Goal: Communication & Community: Answer question/provide support

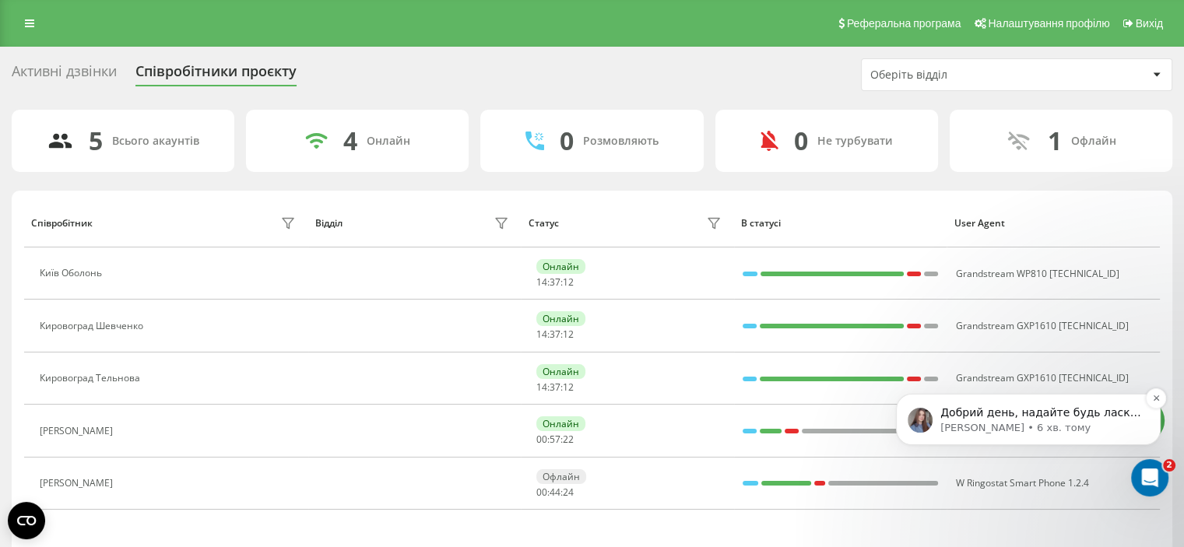
click at [1018, 416] on p "Добрий день, надайте будь ласка приклад такого дзвінка в форматі номер клієнта/…" at bounding box center [1041, 414] width 201 height 16
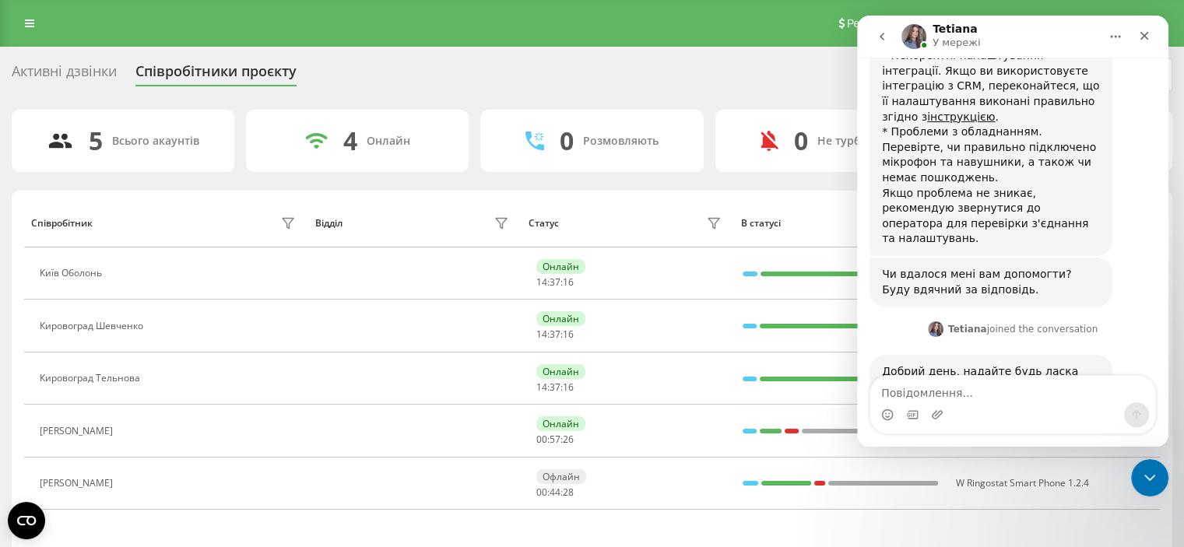
scroll to position [629, 0]
click at [20, 20] on link at bounding box center [30, 23] width 28 height 22
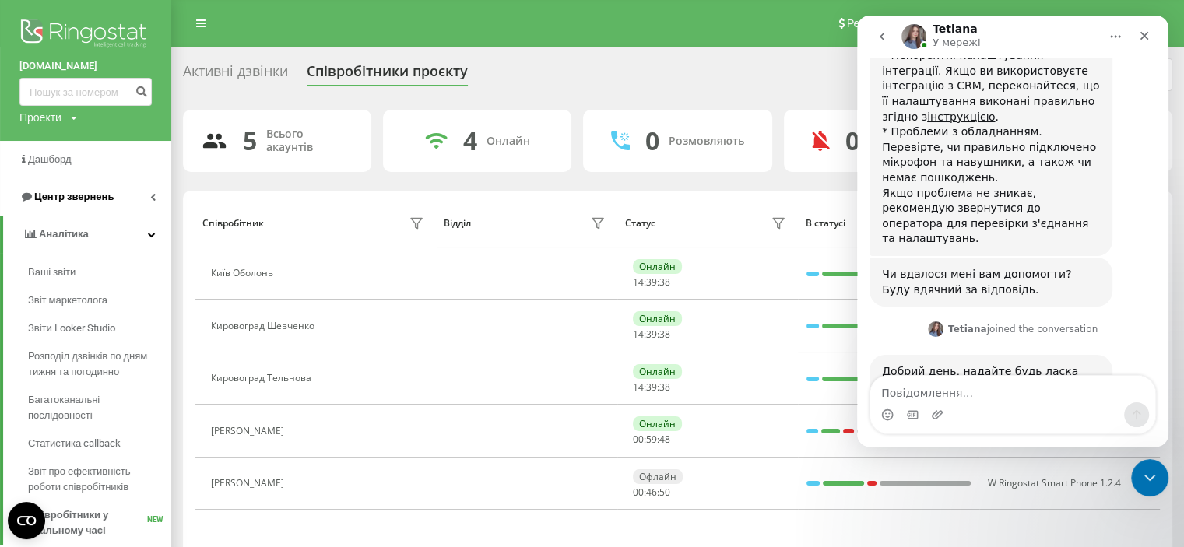
click at [80, 190] on span "Центр звернень" at bounding box center [66, 197] width 94 height 16
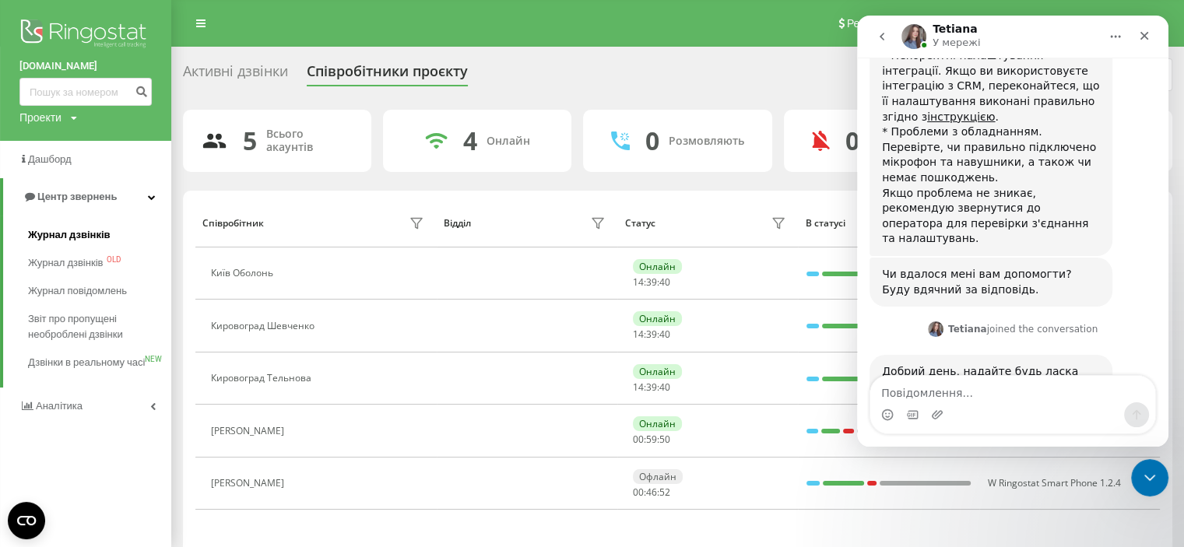
click at [65, 237] on span "Журнал дзвінків" at bounding box center [69, 235] width 83 height 16
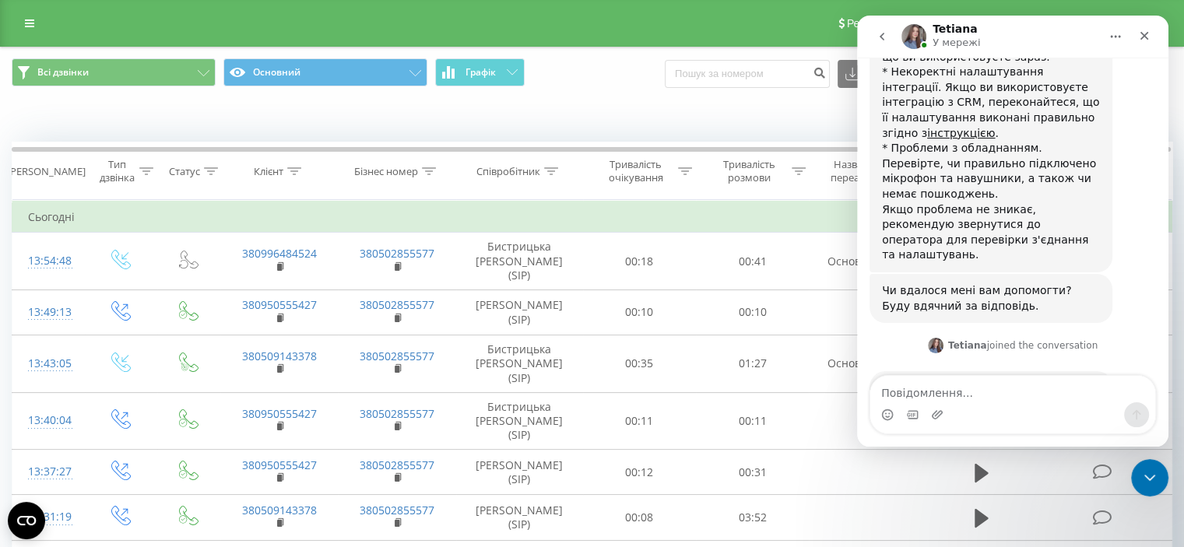
scroll to position [629, 0]
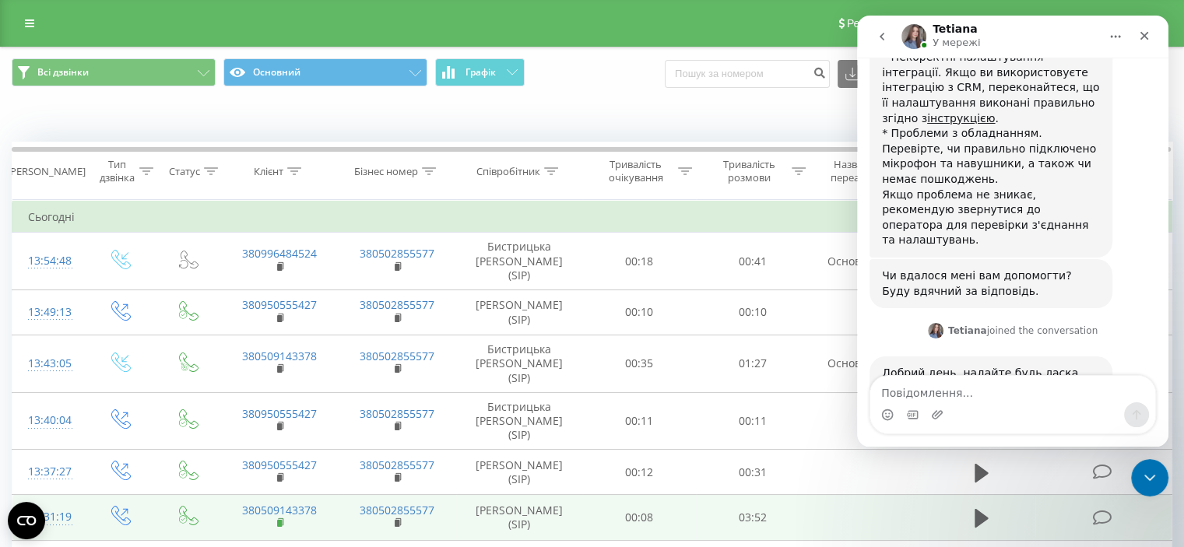
click at [277, 520] on rect at bounding box center [279, 523] width 5 height 7
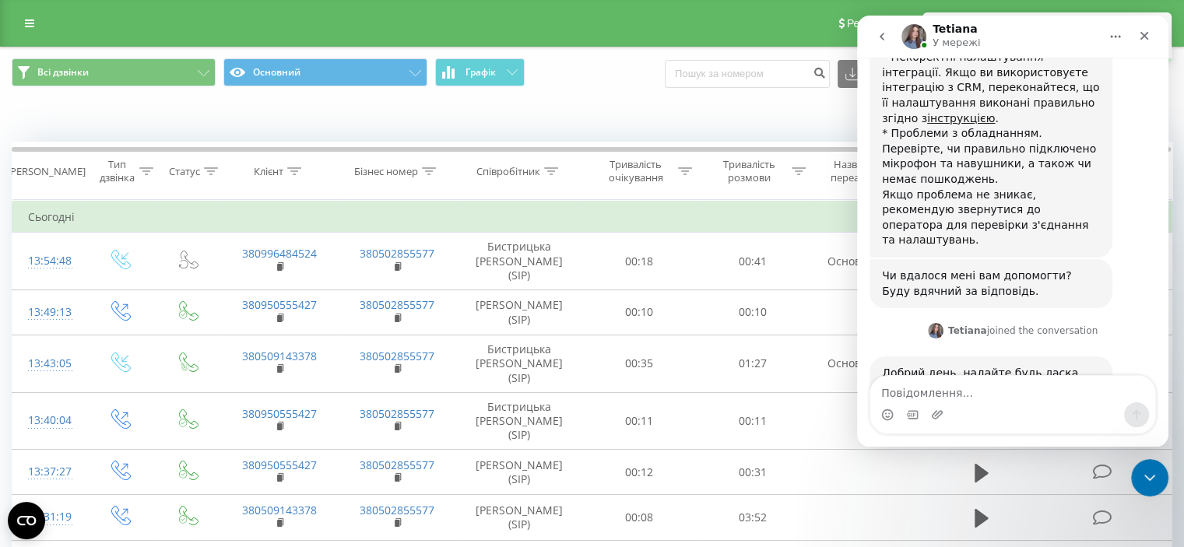
click at [1027, 410] on div "Месенджер Intercom" at bounding box center [1012, 415] width 285 height 25
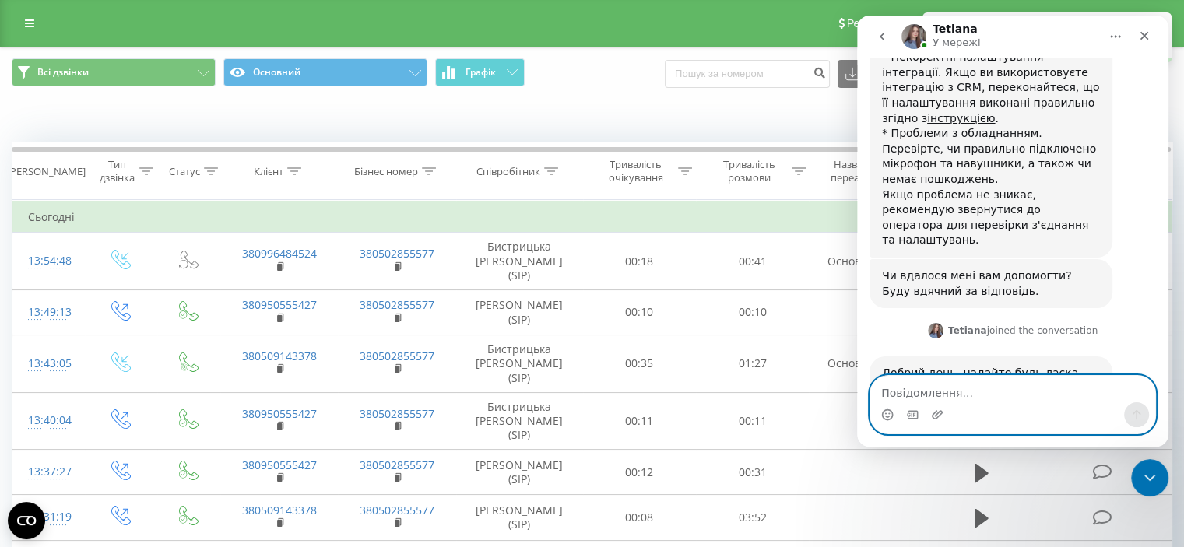
click at [1001, 393] on textarea "Повідомлення..." at bounding box center [1012, 389] width 285 height 26
paste textarea "380509143378"
click at [950, 394] on textarea "380509143378 13,37" at bounding box center [1012, 389] width 285 height 26
click at [1025, 393] on textarea "380509143378/21.08.2025/ 13,37" at bounding box center [1012, 389] width 285 height 26
type textarea "380509143378/21.08.2025/ 13:37"
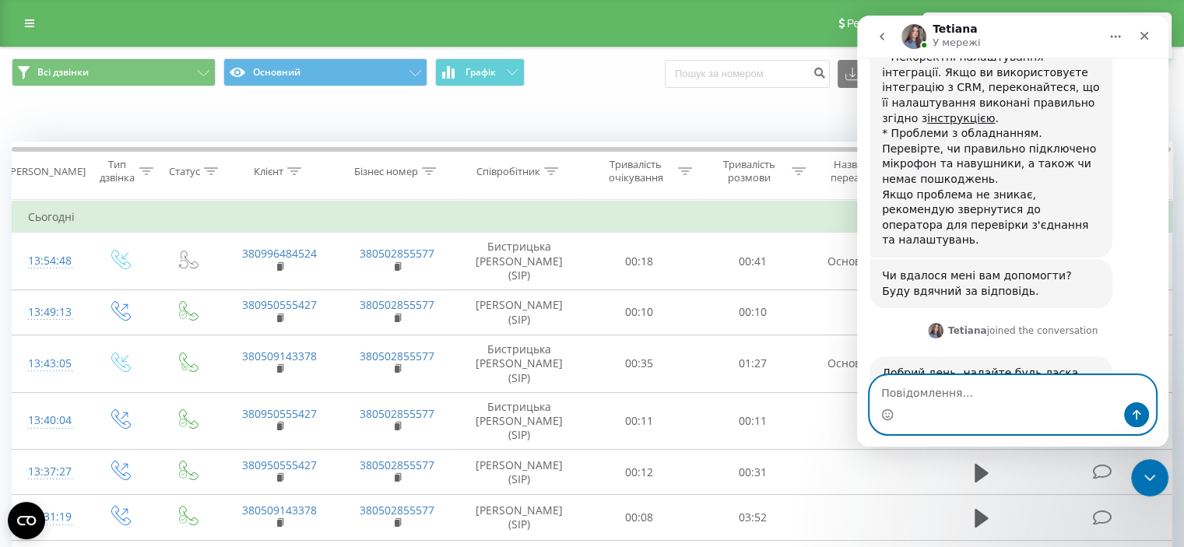
scroll to position [676, 0]
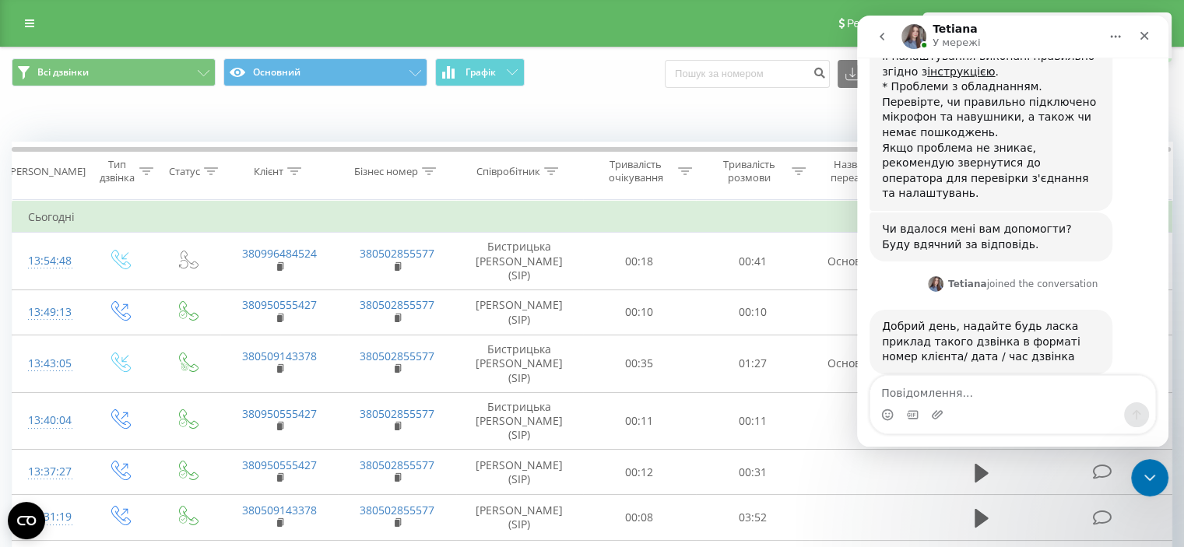
click at [552, 19] on div "Реферальна програма Налаштування профілю Вихід" at bounding box center [592, 23] width 1184 height 47
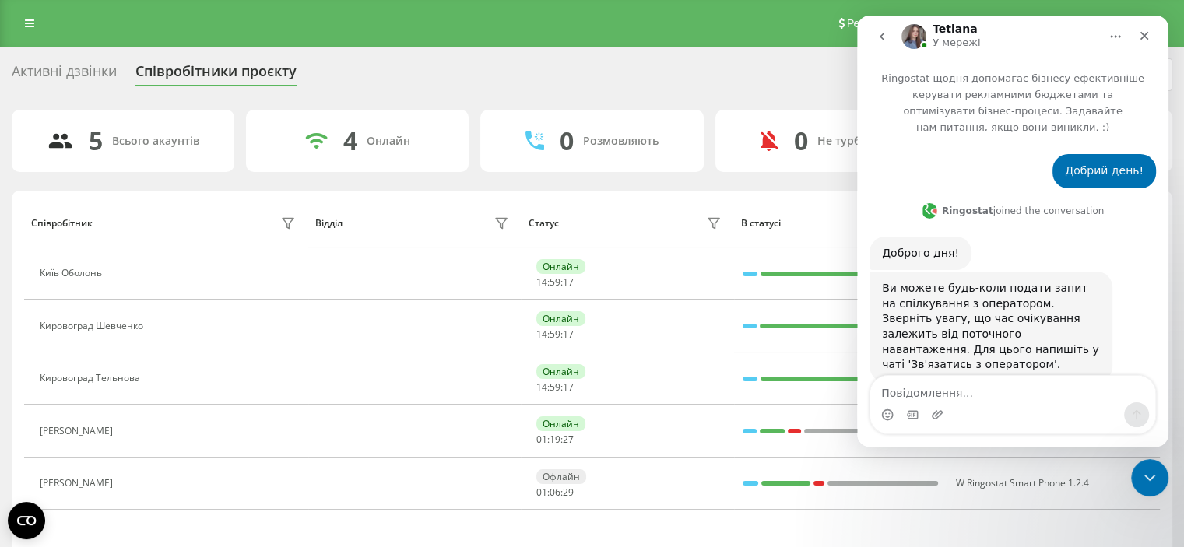
scroll to position [722, 0]
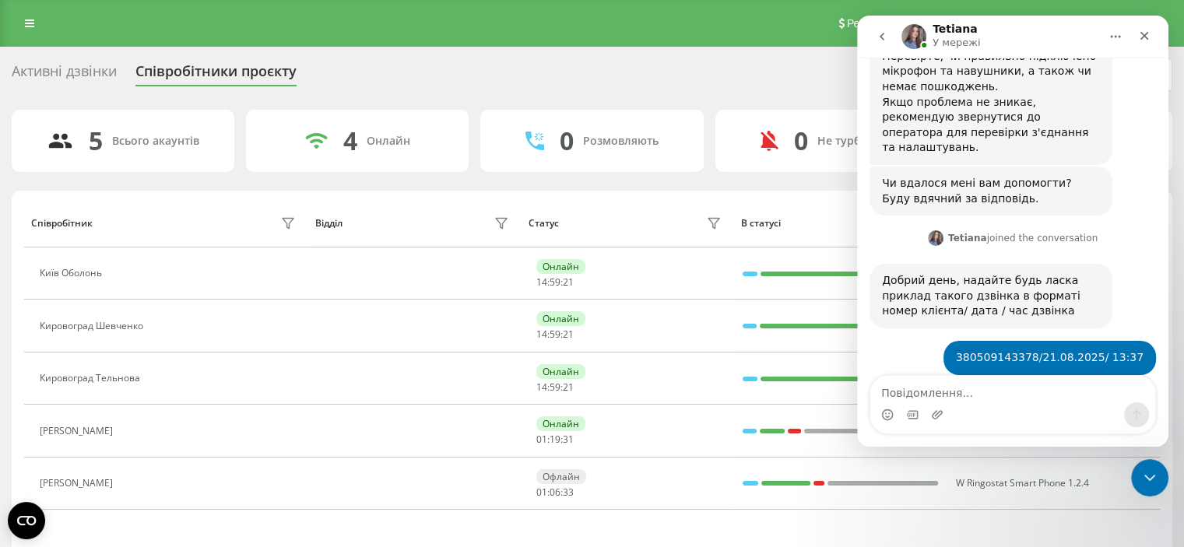
drag, startPoint x: 957, startPoint y: 327, endPoint x: 1032, endPoint y: 371, distance: 87.6
click at [1067, 388] on div "Дякую, перевыряю [PERSON_NAME] • 18 хв. тому" at bounding box center [1013, 422] width 287 height 69
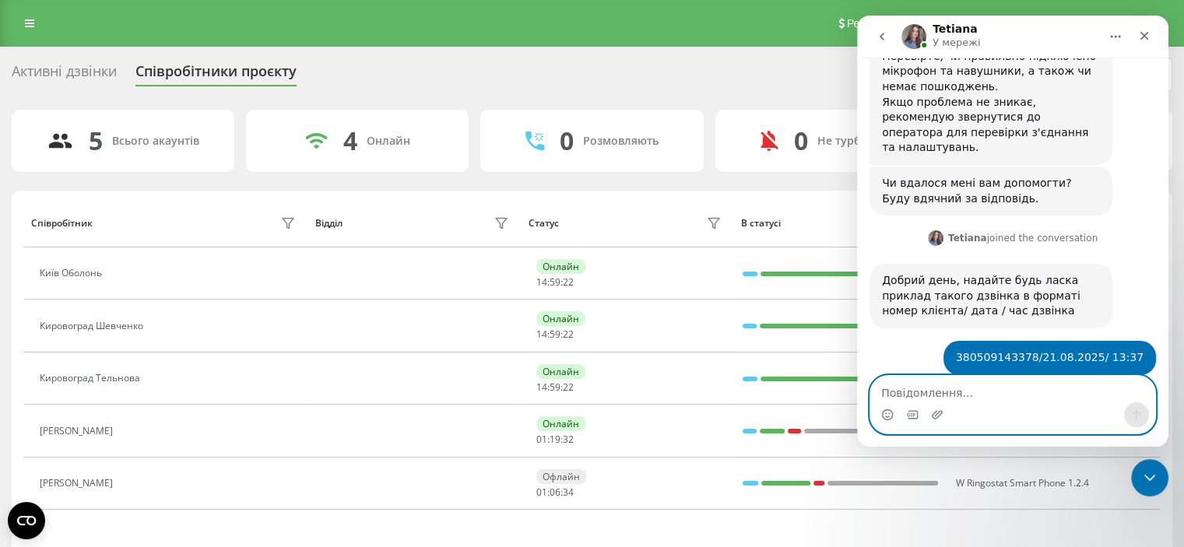
click at [937, 394] on textarea "Повідомлення..." at bounding box center [1012, 389] width 285 height 26
type textarea "ок"
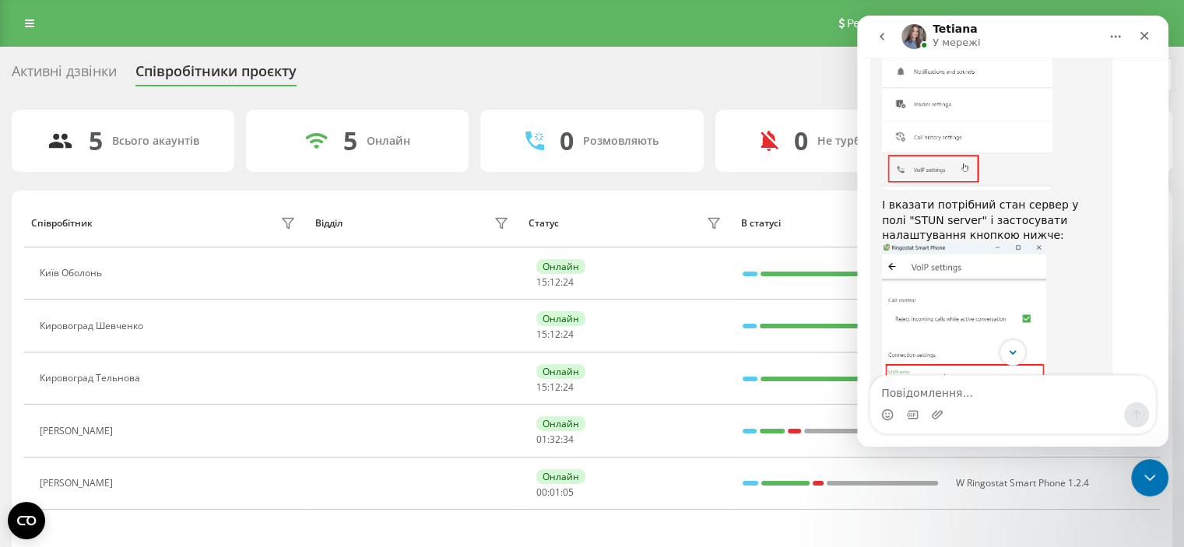
scroll to position [1766, 0]
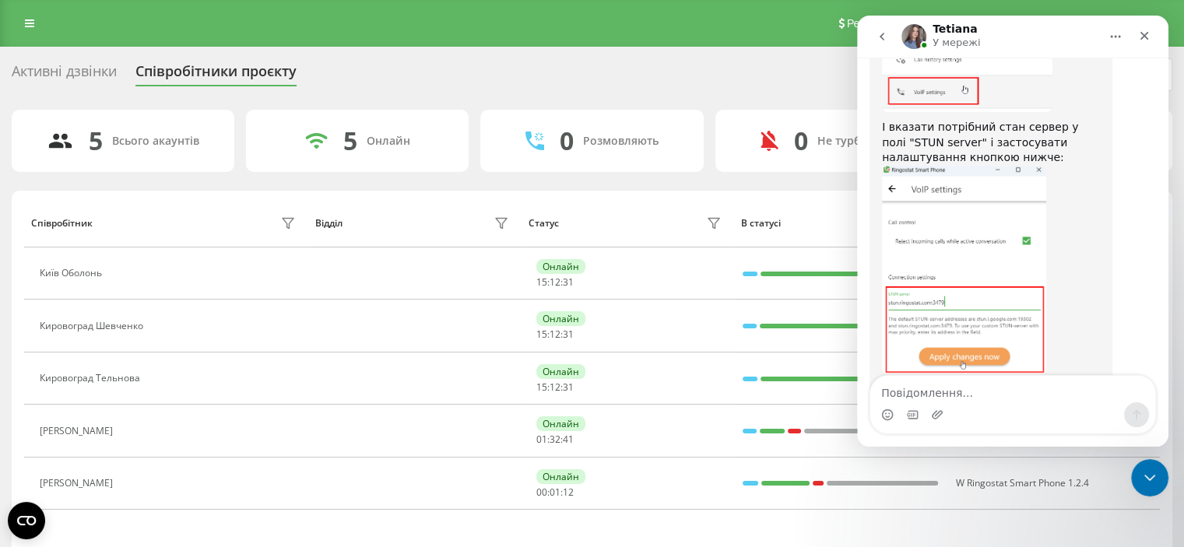
drag, startPoint x: 996, startPoint y: 295, endPoint x: 883, endPoint y: 297, distance: 112.9
click at [883, 382] on div "Стандартні адреси STUN-сервера це [DOMAIN_NAME]:19302 і [DOMAIN_NAME]:3479." at bounding box center [991, 405] width 218 height 46
copy div "stun.ringostat.com:3479"
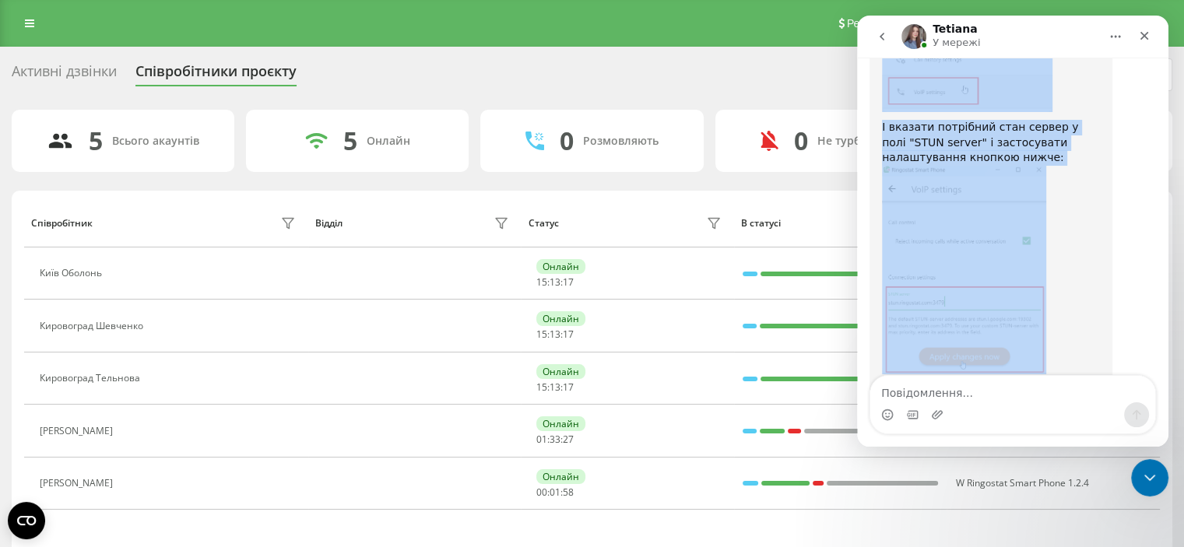
scroll to position [1760, 0]
drag, startPoint x: 1010, startPoint y: 30, endPoint x: 1030, endPoint y: 122, distance: 94.8
click at [1030, 122] on div "Tetiana У мережі Ringostat щодня допомагає бізнесу ефективніше керувати рекламн…" at bounding box center [1012, 231] width 311 height 431
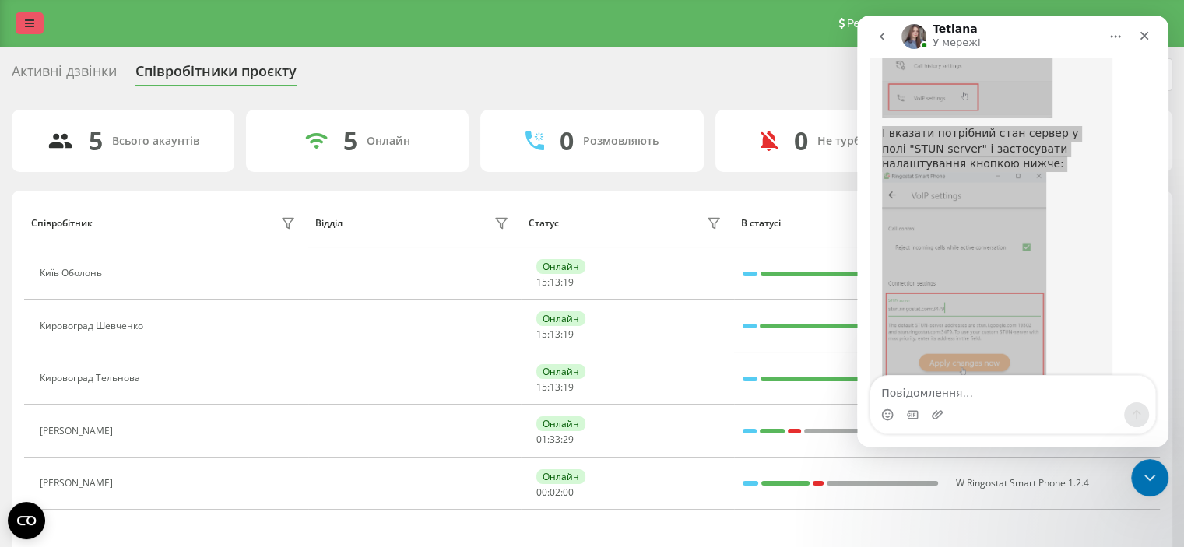
click at [26, 24] on icon at bounding box center [29, 23] width 9 height 11
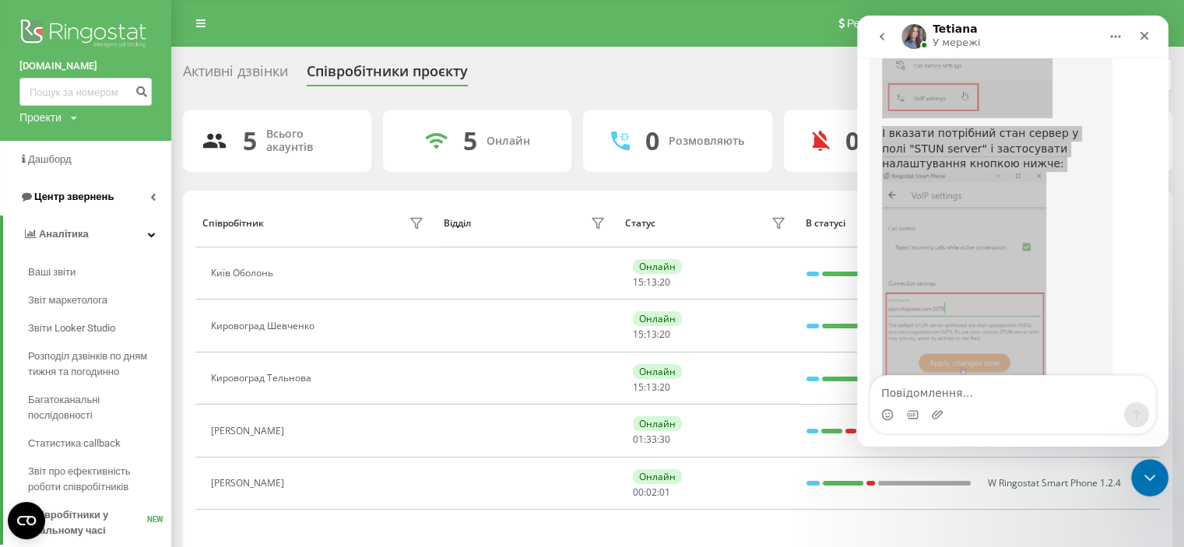
click at [79, 197] on span "Центр звернень" at bounding box center [73, 197] width 79 height 12
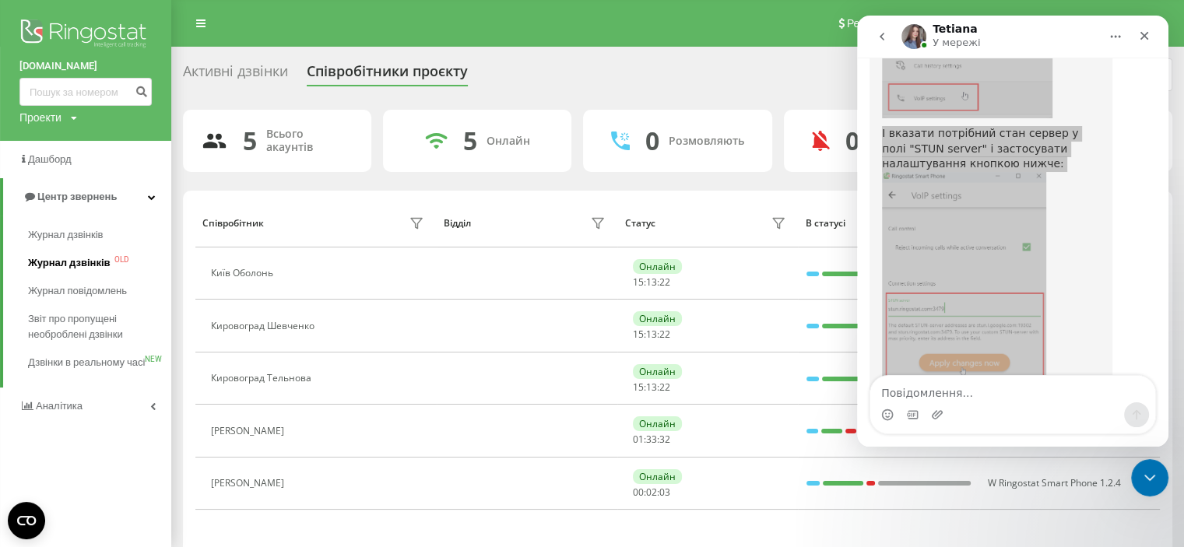
click at [65, 256] on span "Журнал дзвінків" at bounding box center [69, 263] width 83 height 16
click at [62, 261] on span "Журнал дзвінків" at bounding box center [69, 263] width 83 height 16
click at [66, 227] on span "Журнал дзвінків" at bounding box center [69, 235] width 83 height 16
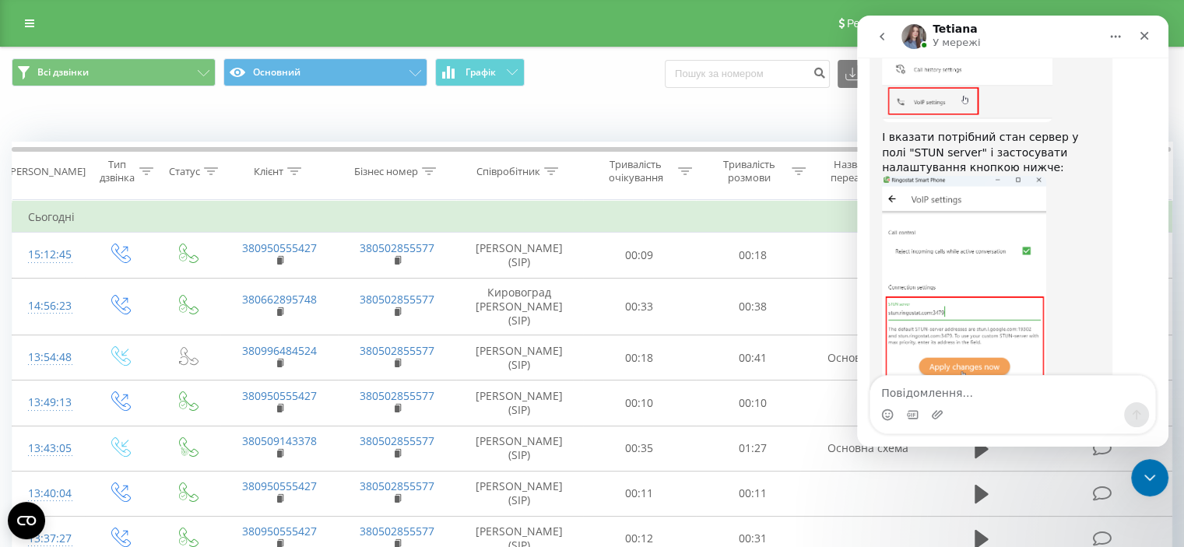
scroll to position [1767, 0]
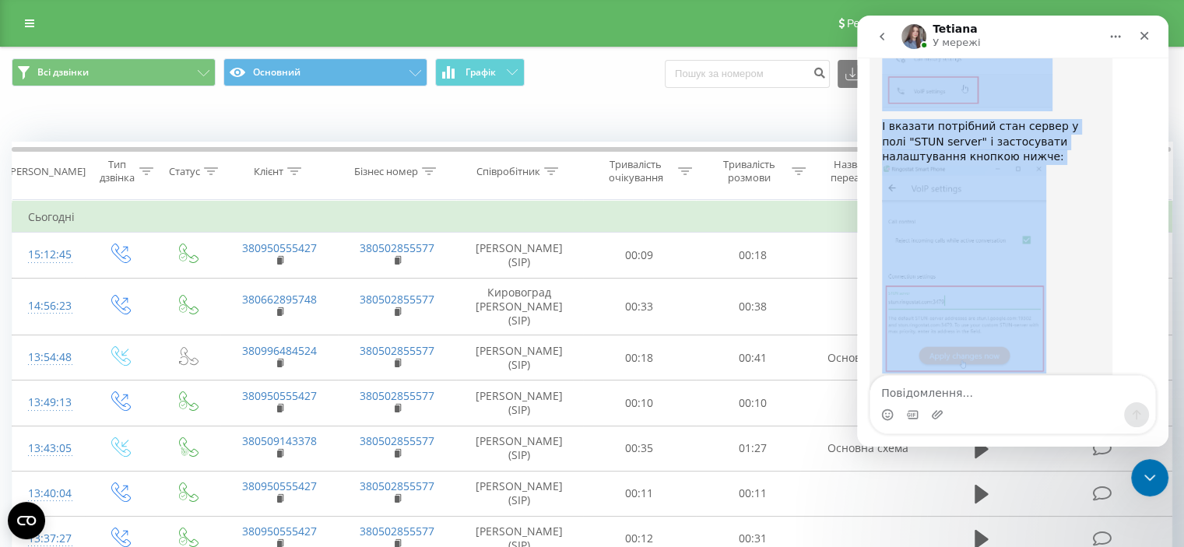
drag, startPoint x: 1001, startPoint y: 28, endPoint x: 490, endPoint y: 75, distance: 512.9
click html "Tetiana У мережі Ringostat щодня допомагає бізнесу ефективніше керувати рекламн…"
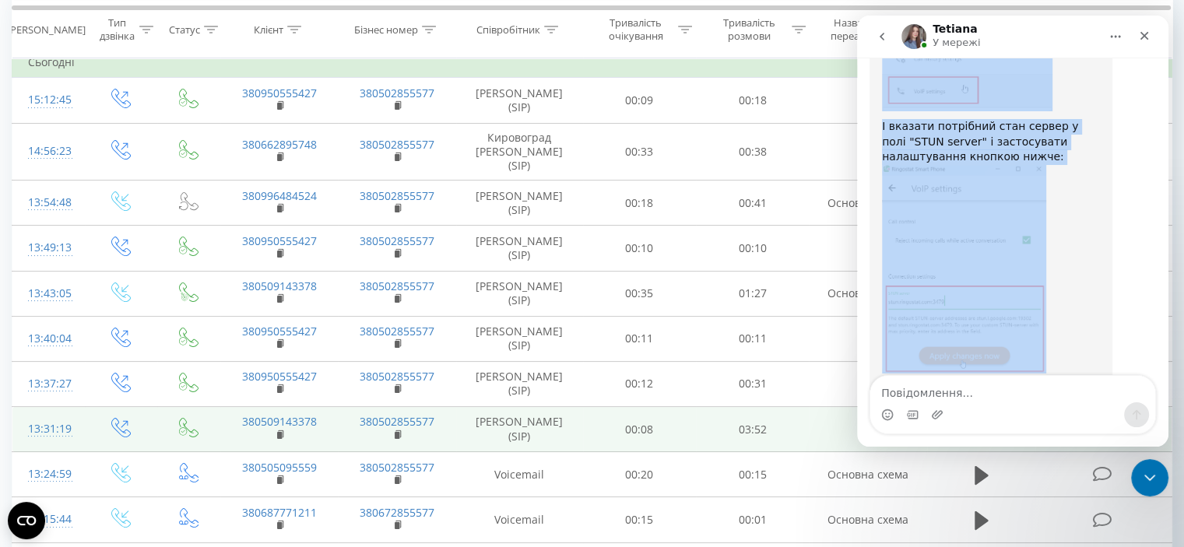
scroll to position [311, 0]
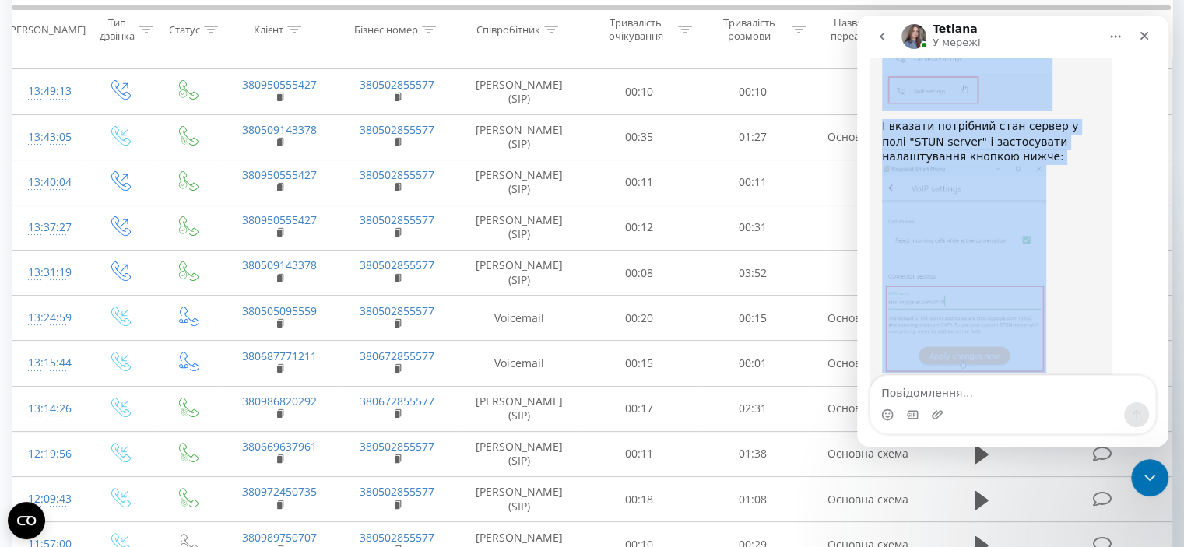
click at [882, 34] on icon "go back" at bounding box center [882, 37] width 5 height 8
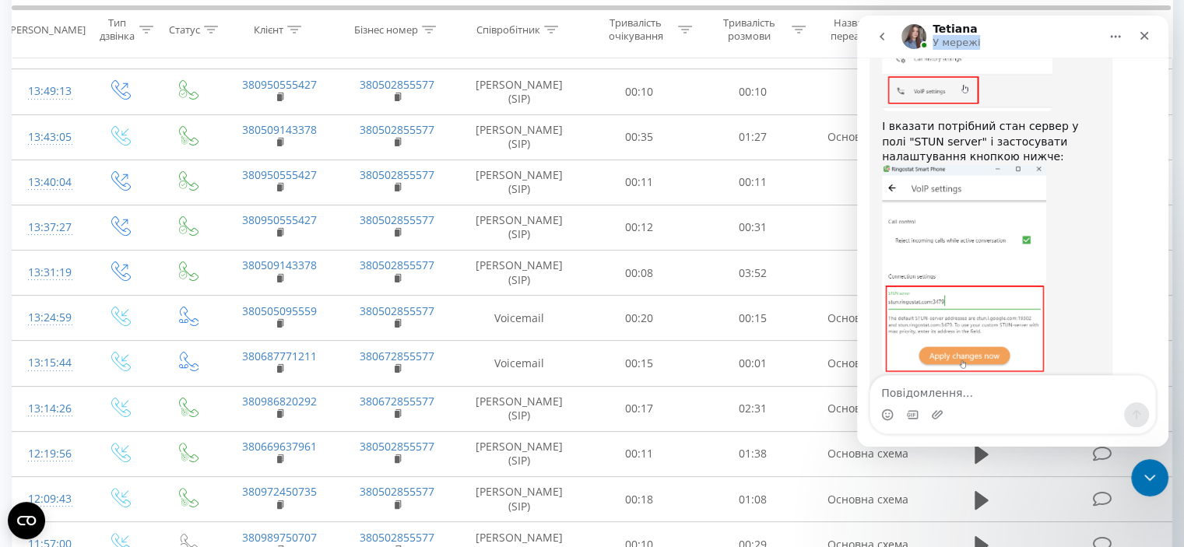
scroll to position [0, 0]
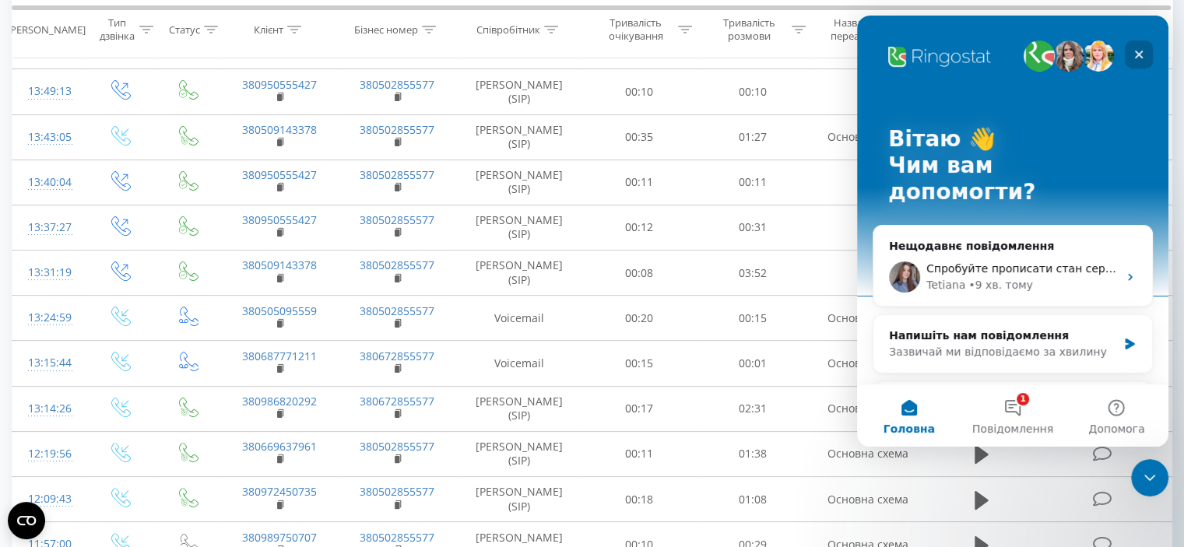
click at [1136, 54] on icon "Закрити" at bounding box center [1139, 54] width 12 height 12
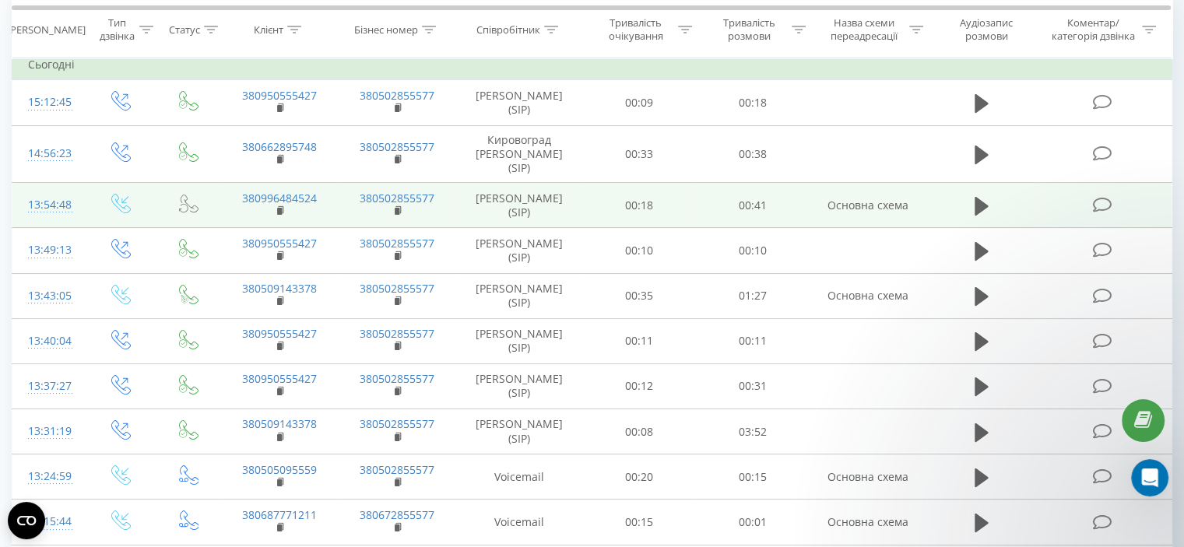
scroll to position [156, 0]
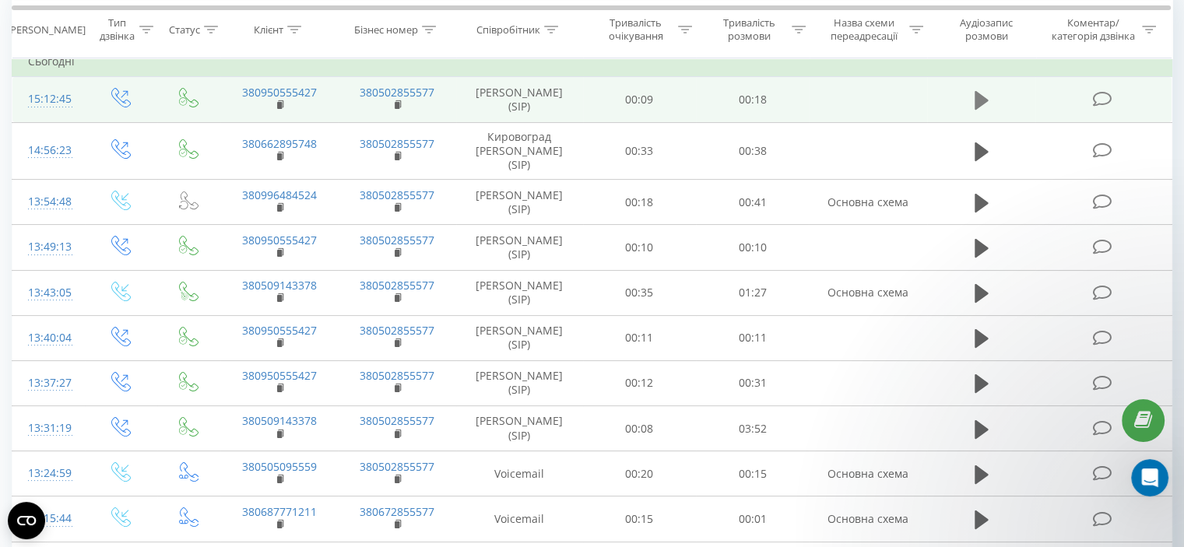
click at [975, 96] on icon at bounding box center [982, 101] width 14 height 22
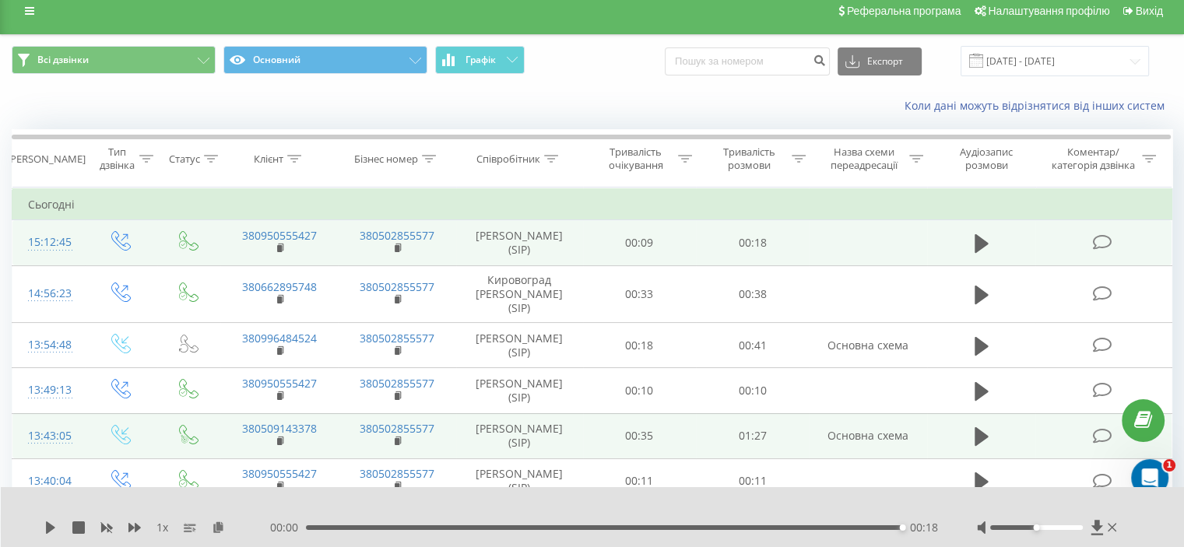
scroll to position [0, 0]
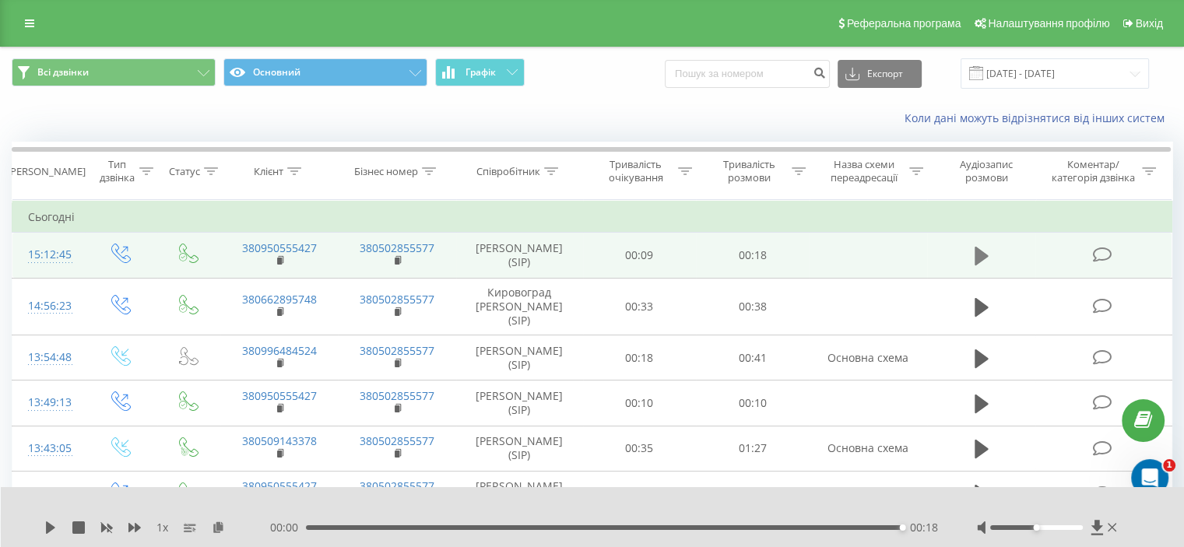
click at [980, 257] on icon at bounding box center [982, 256] width 14 height 19
click at [1007, 526] on div at bounding box center [1036, 528] width 93 height 5
click at [979, 250] on icon at bounding box center [982, 256] width 14 height 19
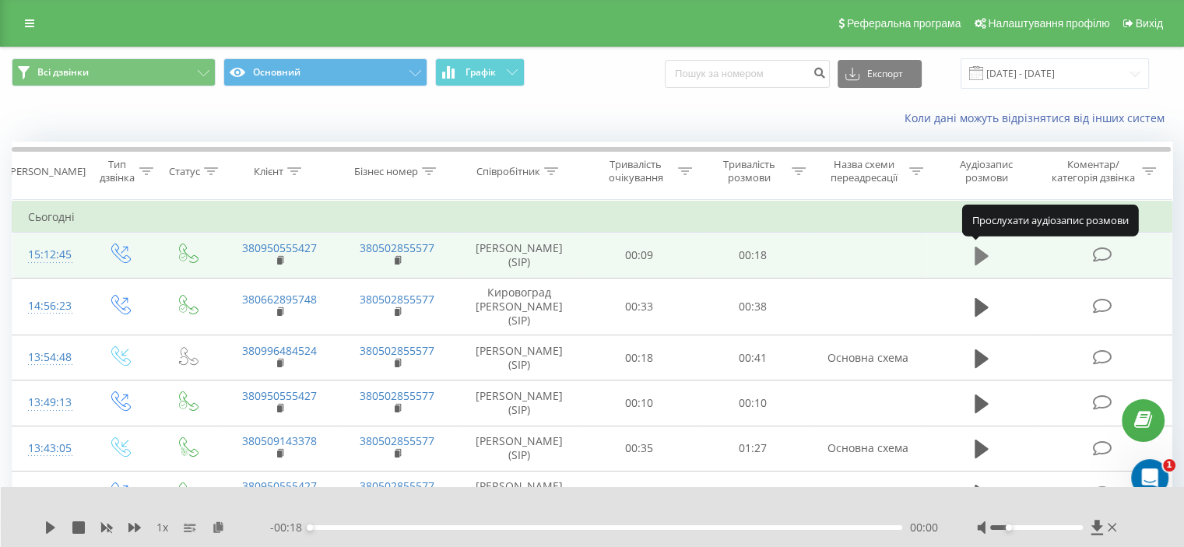
click at [979, 255] on icon at bounding box center [982, 256] width 14 height 19
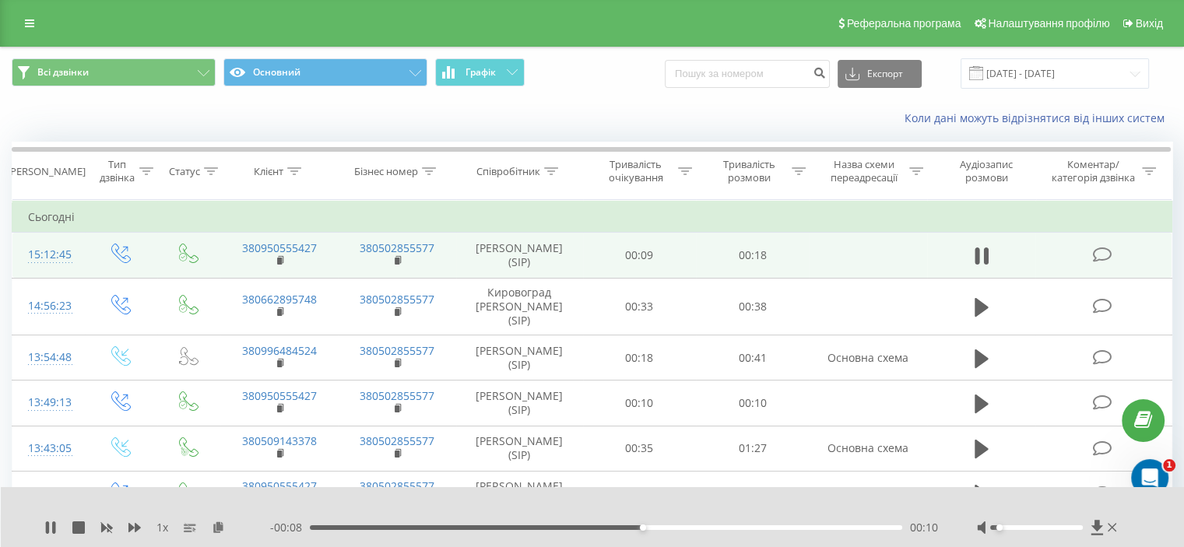
drag, startPoint x: 1006, startPoint y: 526, endPoint x: 984, endPoint y: 515, distance: 24.4
click at [998, 525] on div "Accessibility label" at bounding box center [1000, 528] width 6 height 6
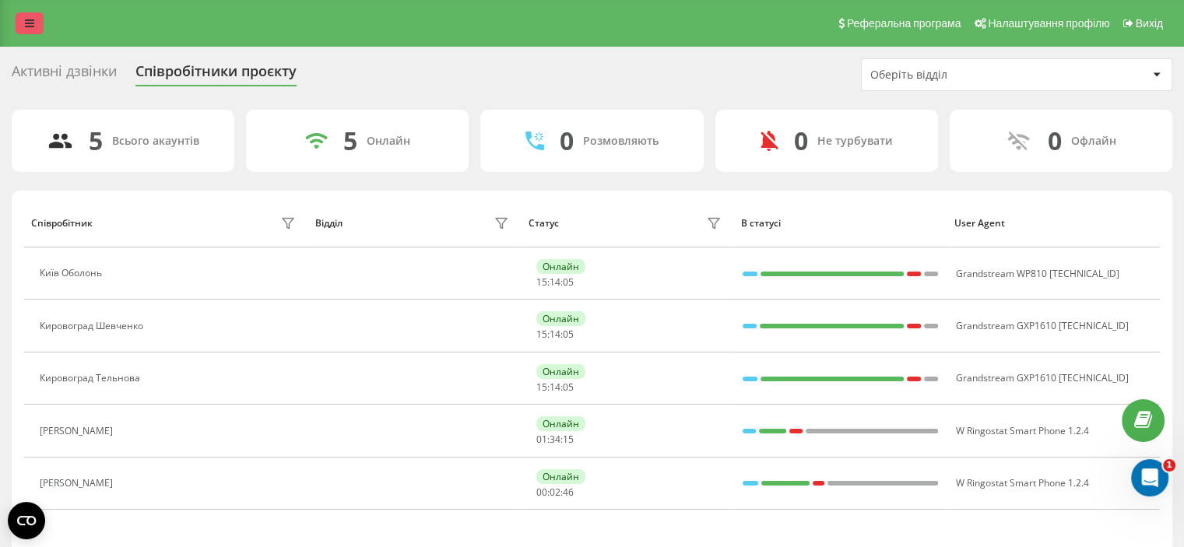
click at [26, 12] on link at bounding box center [30, 23] width 28 height 22
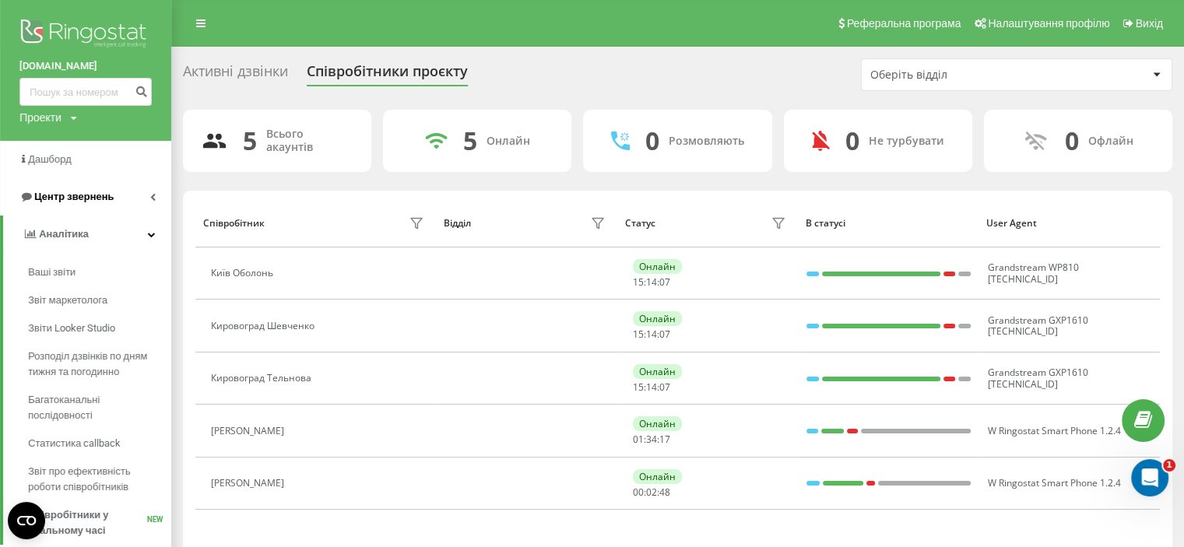
click at [79, 192] on span "Центр звернень" at bounding box center [73, 197] width 79 height 12
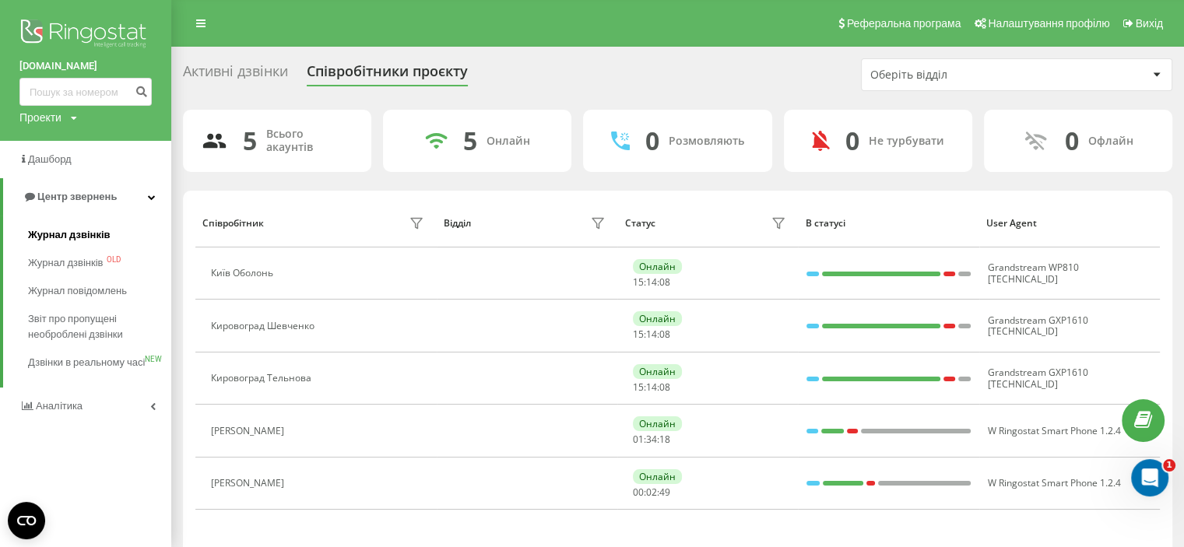
click at [81, 237] on span "Журнал дзвінків" at bounding box center [69, 235] width 83 height 16
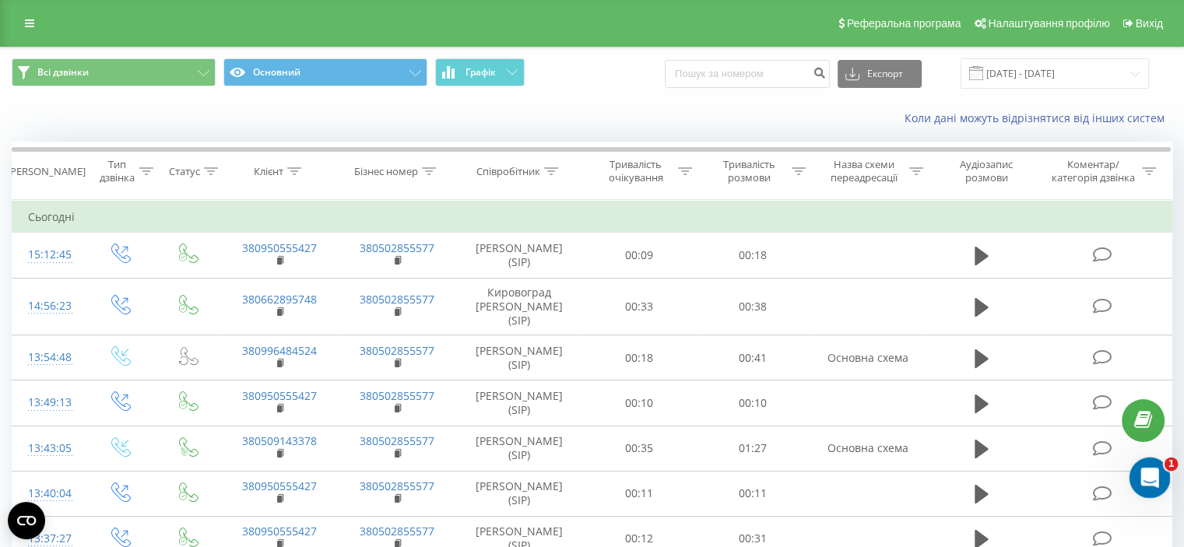
click at [1153, 475] on icon "Відкрити програму для спілкування Intercom" at bounding box center [1148, 476] width 26 height 26
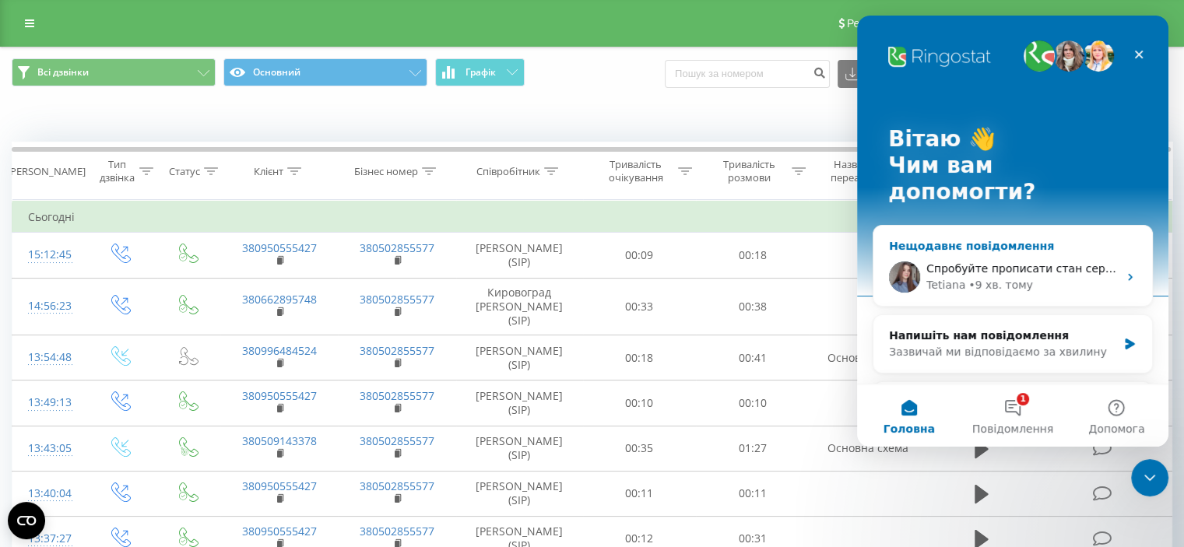
click at [1064, 277] on div "[PERSON_NAME] • 9 хв. тому" at bounding box center [1023, 285] width 192 height 16
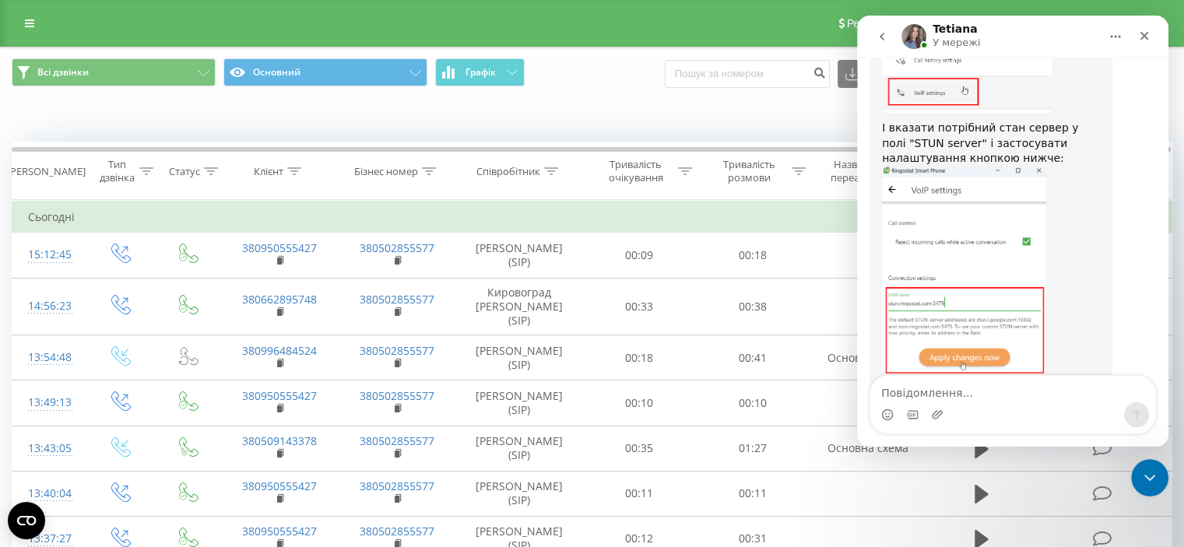
scroll to position [1767, 0]
click at [988, 392] on textarea "Повідомлення..." at bounding box center [1012, 389] width 285 height 26
type textarea "y"
type textarea "Дякуємо. Ніби зараз все в порядку"
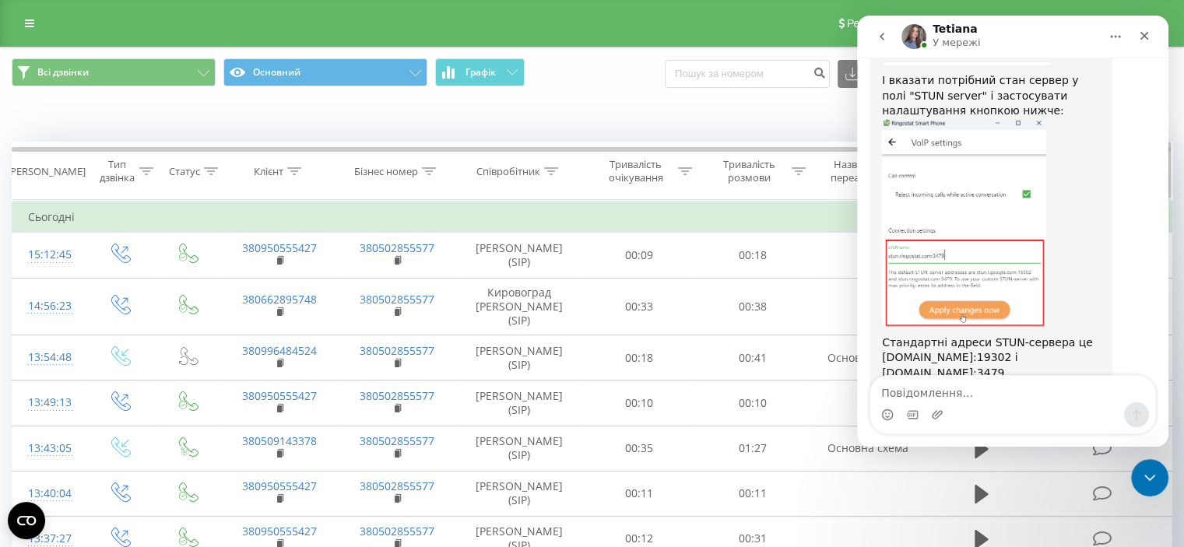
scroll to position [1873, 0]
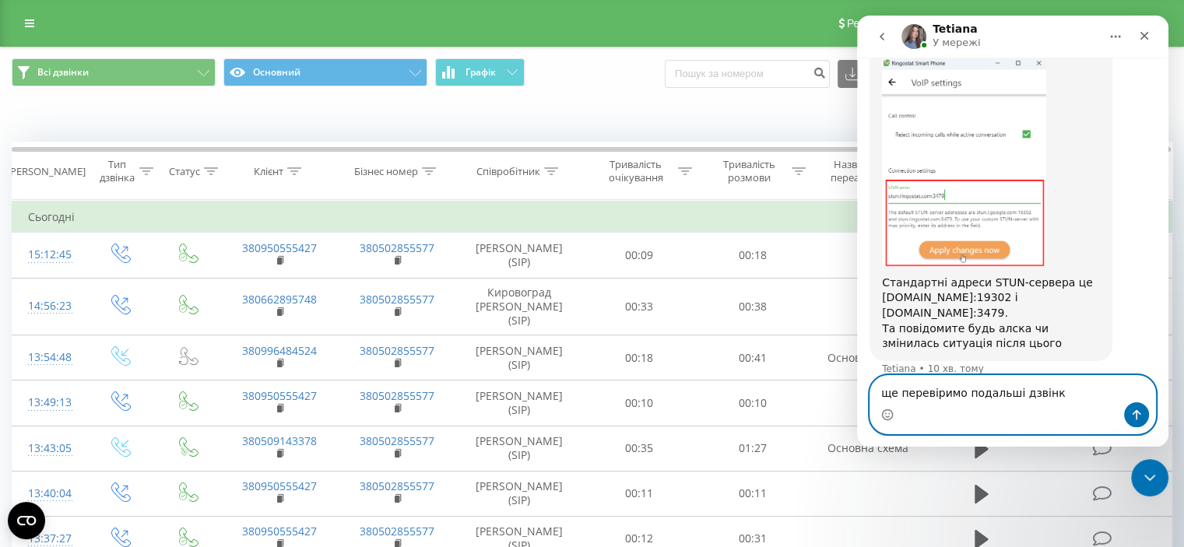
type textarea "ще перевіримо подальші дзвінки"
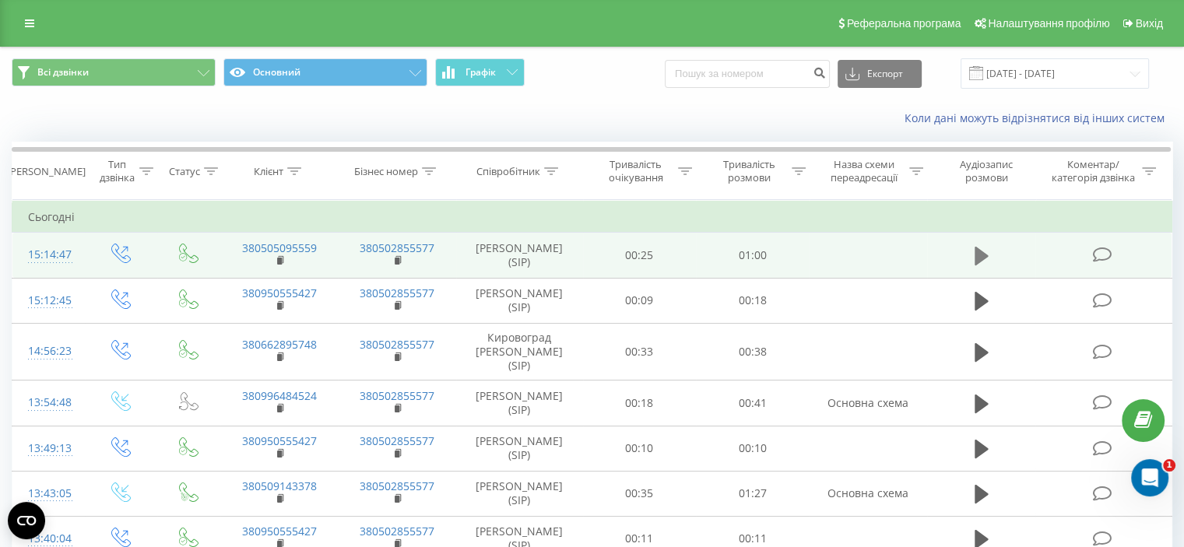
click at [980, 253] on icon at bounding box center [982, 256] width 14 height 19
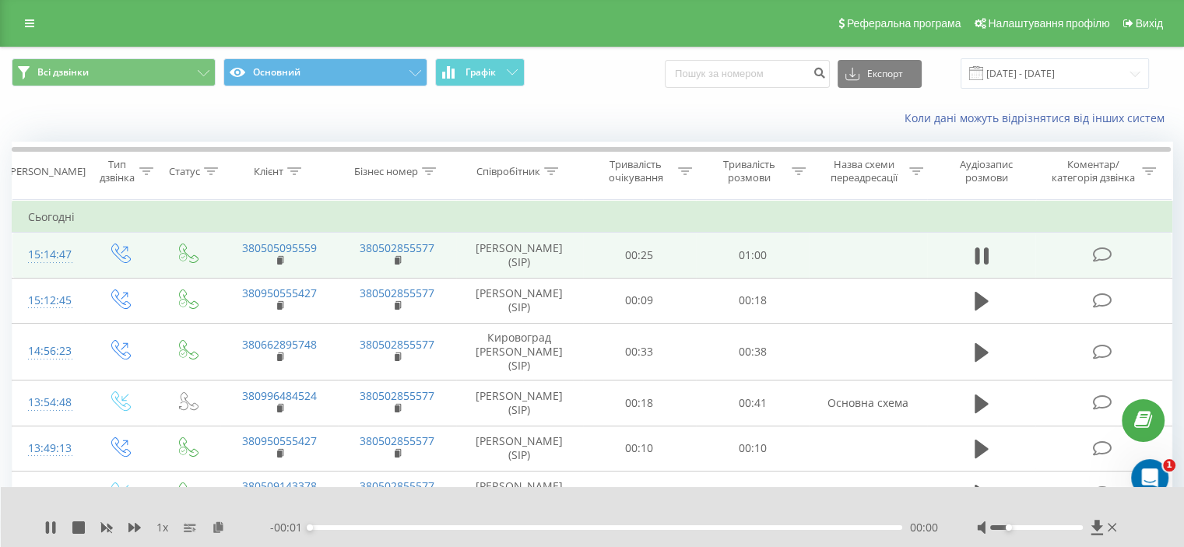
click at [1010, 526] on div at bounding box center [1036, 528] width 93 height 5
drag, startPoint x: 1009, startPoint y: 527, endPoint x: 996, endPoint y: 528, distance: 13.3
click at [997, 528] on div "Accessibility label" at bounding box center [1000, 528] width 6 height 6
click at [48, 529] on icon at bounding box center [47, 528] width 3 height 12
